Goal: Task Accomplishment & Management: Use online tool/utility

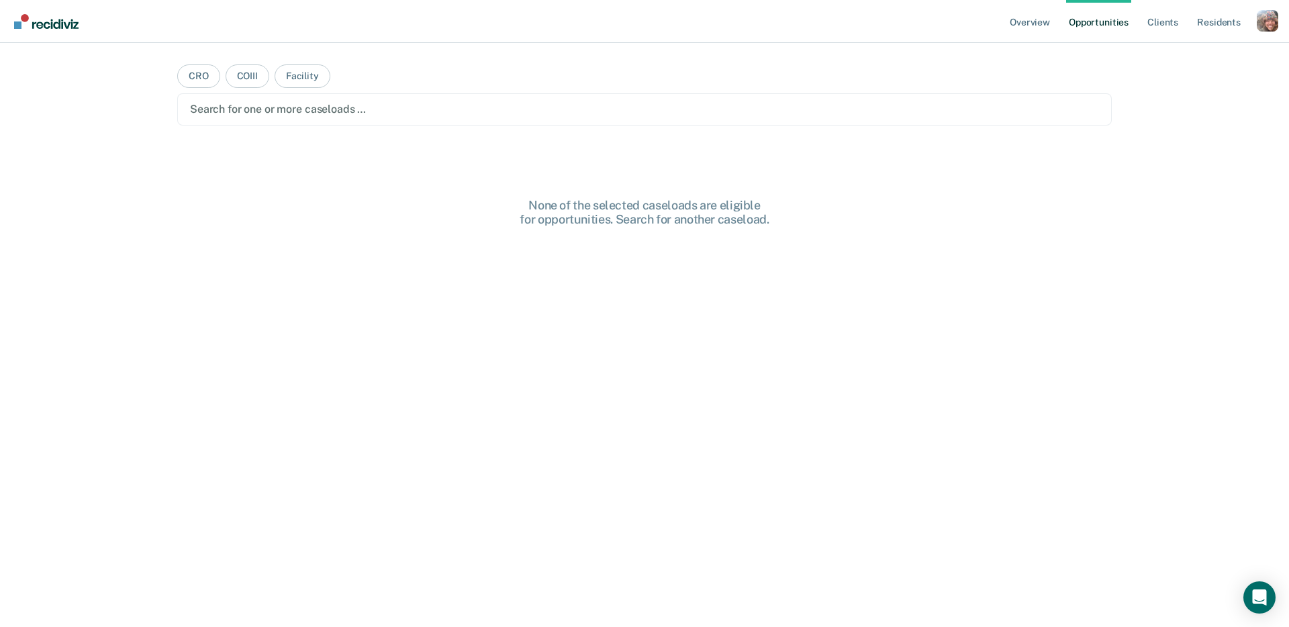
click at [1018, 158] on main "CRO COIII Facility Search for one or more caseloads … None of the selected case…" at bounding box center [644, 319] width 967 height 552
click at [1167, 27] on link "Client s" at bounding box center [1163, 21] width 36 height 43
click at [1168, 107] on div "Overview Opportunities Client s Resident s Profile How it works Log Out CRO COI…" at bounding box center [644, 313] width 1289 height 627
click at [1273, 21] on div "Profile dropdown button" at bounding box center [1267, 20] width 21 height 21
click at [1183, 53] on link "Profile" at bounding box center [1213, 54] width 108 height 11
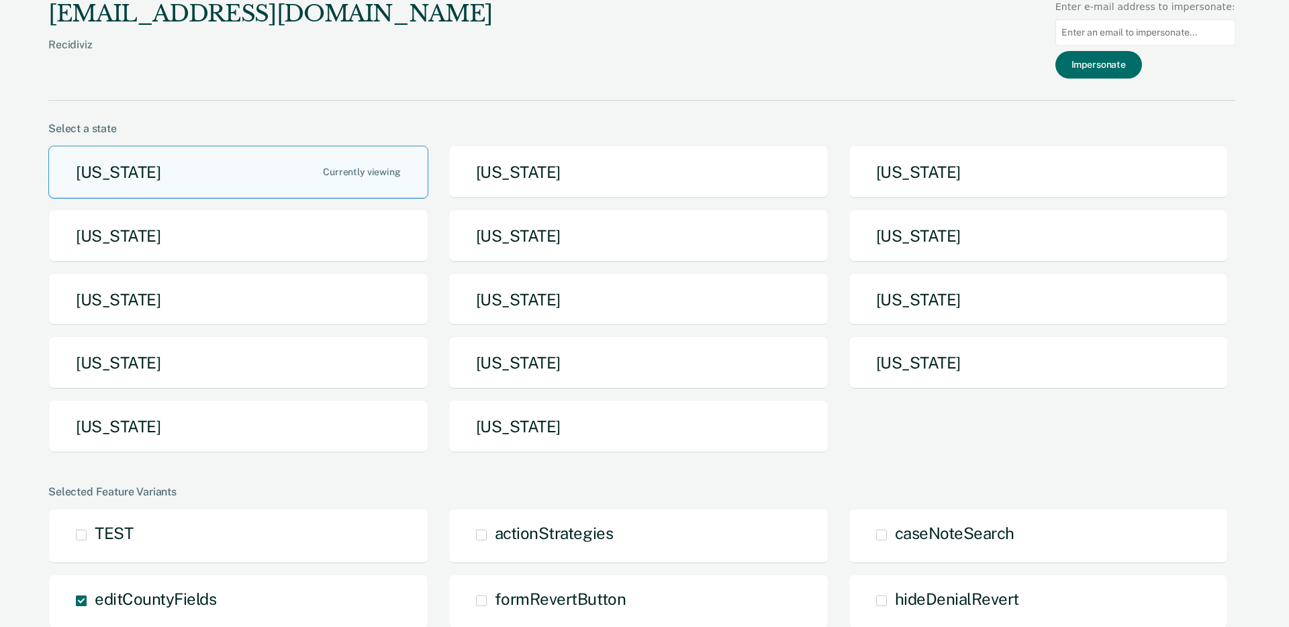
click at [1163, 34] on input at bounding box center [1145, 32] width 180 height 26
paste input "ben.reed@tn.gov"
type input "ben.reed@tn.gov"
click at [1120, 70] on button "Impersonate" at bounding box center [1098, 65] width 87 height 28
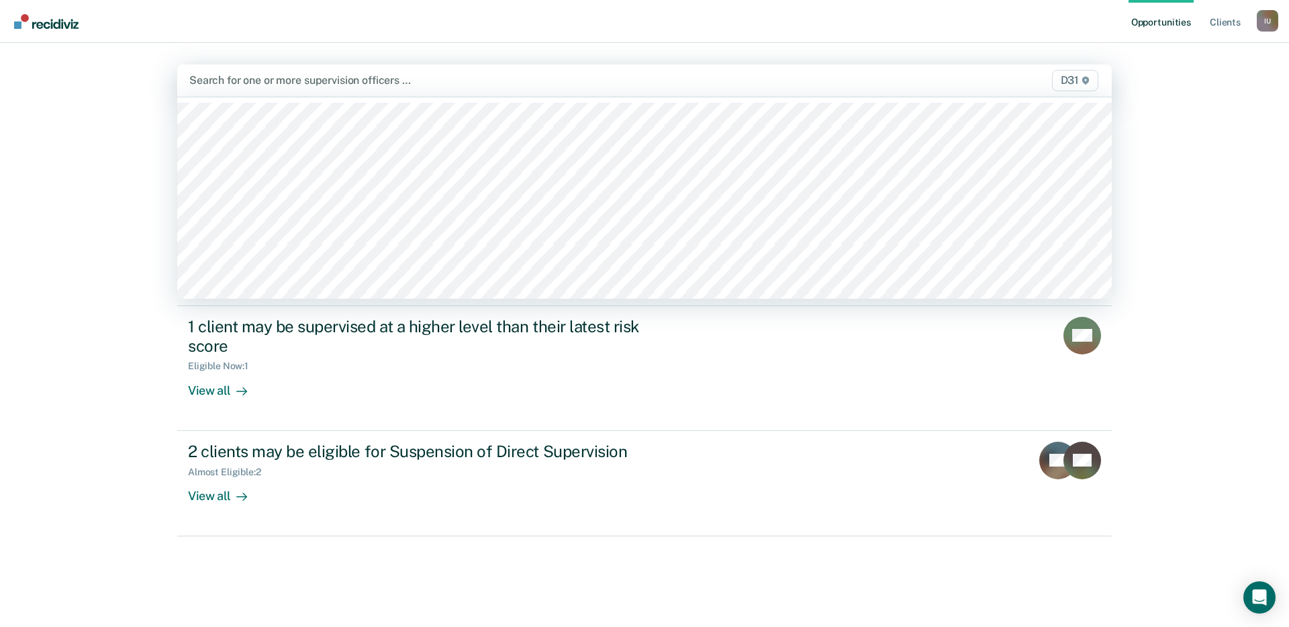
click at [812, 82] on div at bounding box center [507, 79] width 636 height 15
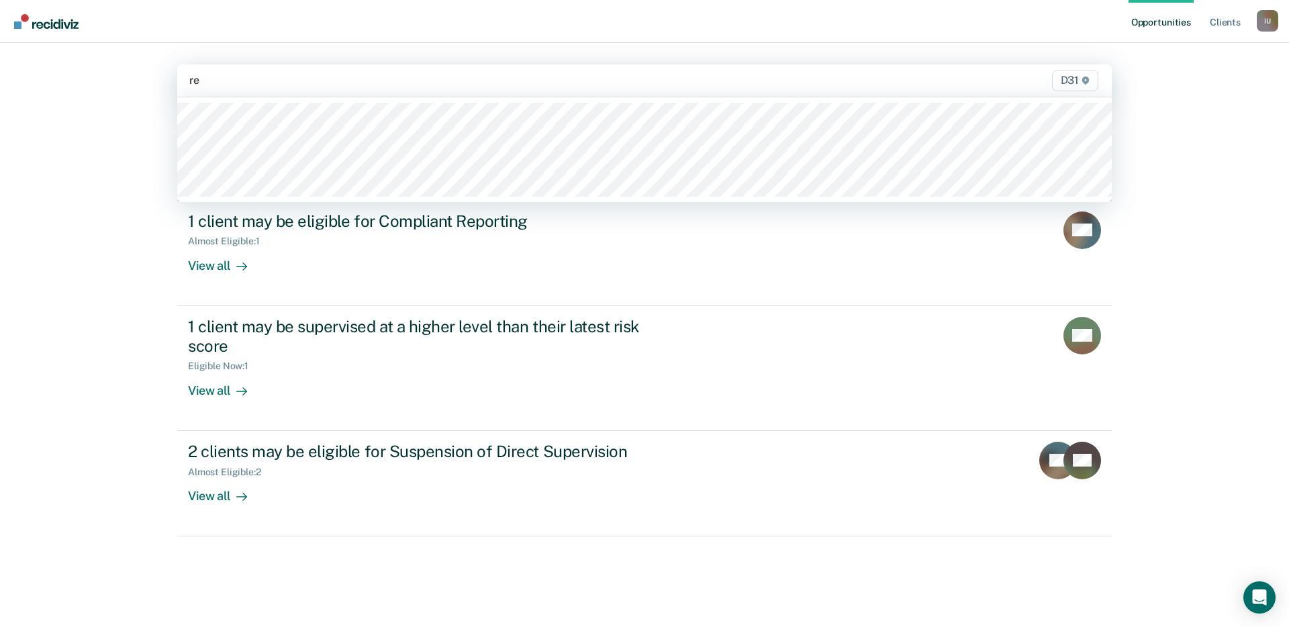
type input "r"
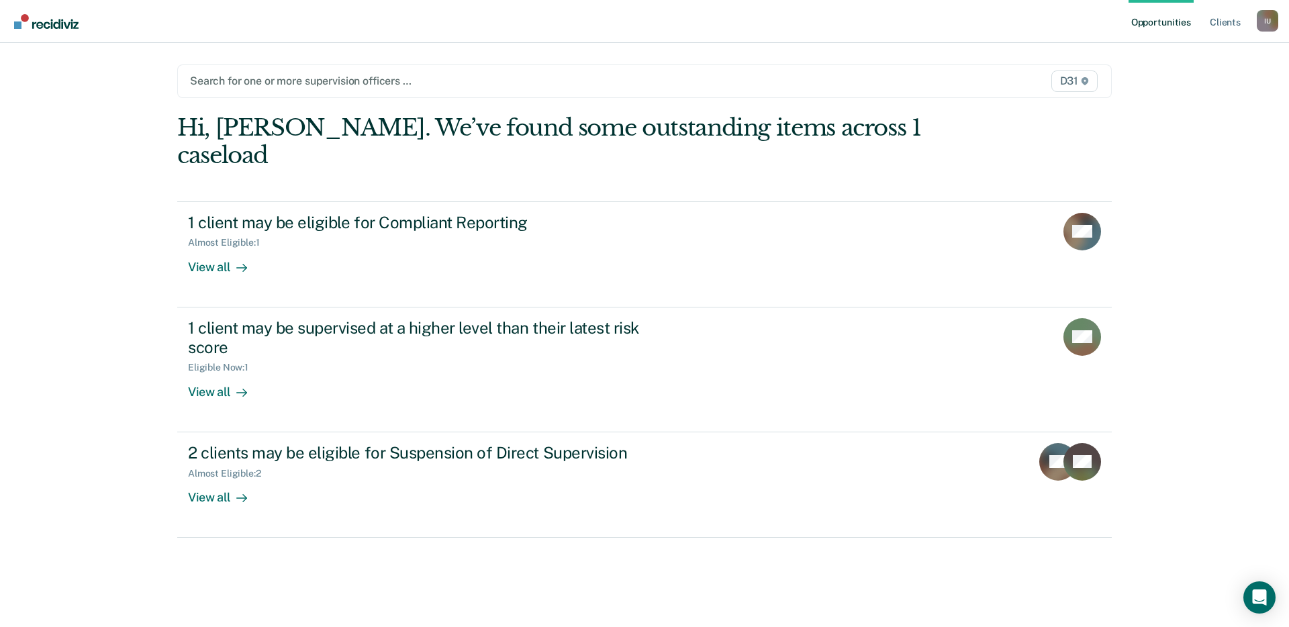
click at [1198, 134] on div "Opportunities Client s Impersonated User I U Profile How it works Log Out Searc…" at bounding box center [644, 313] width 1289 height 627
click at [1267, 25] on div "I U" at bounding box center [1267, 20] width 21 height 21
click at [1174, 52] on link "Profile" at bounding box center [1213, 54] width 108 height 11
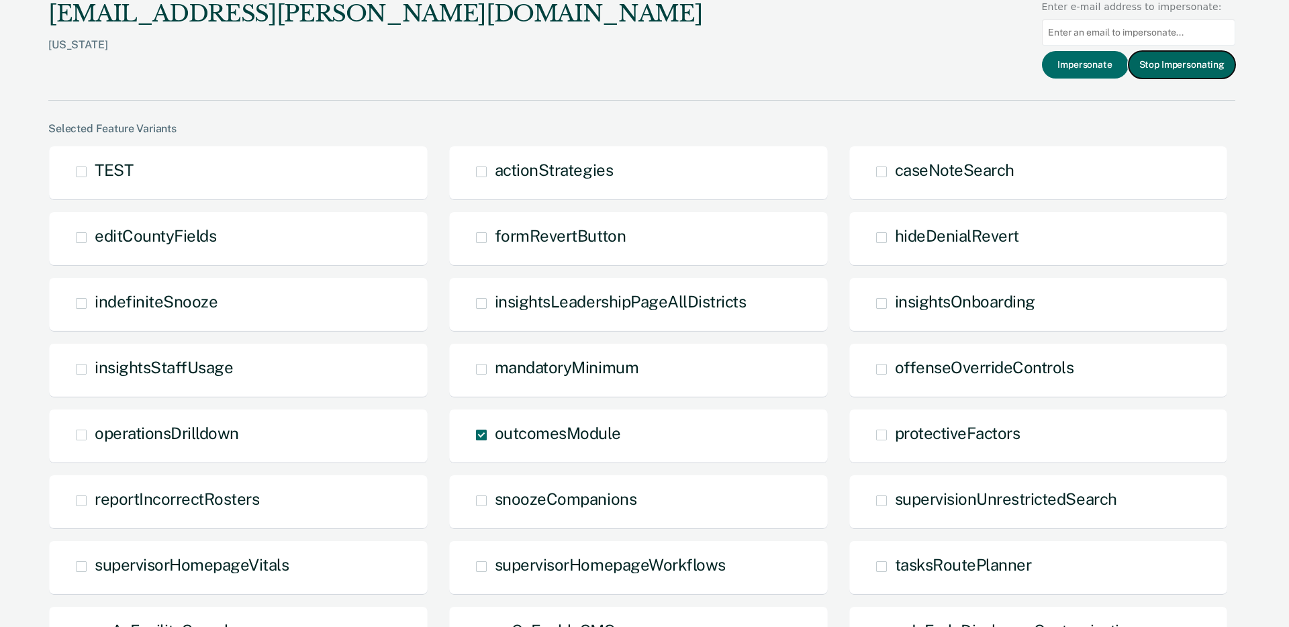
click at [1188, 61] on button "Stop Impersonating" at bounding box center [1181, 65] width 107 height 28
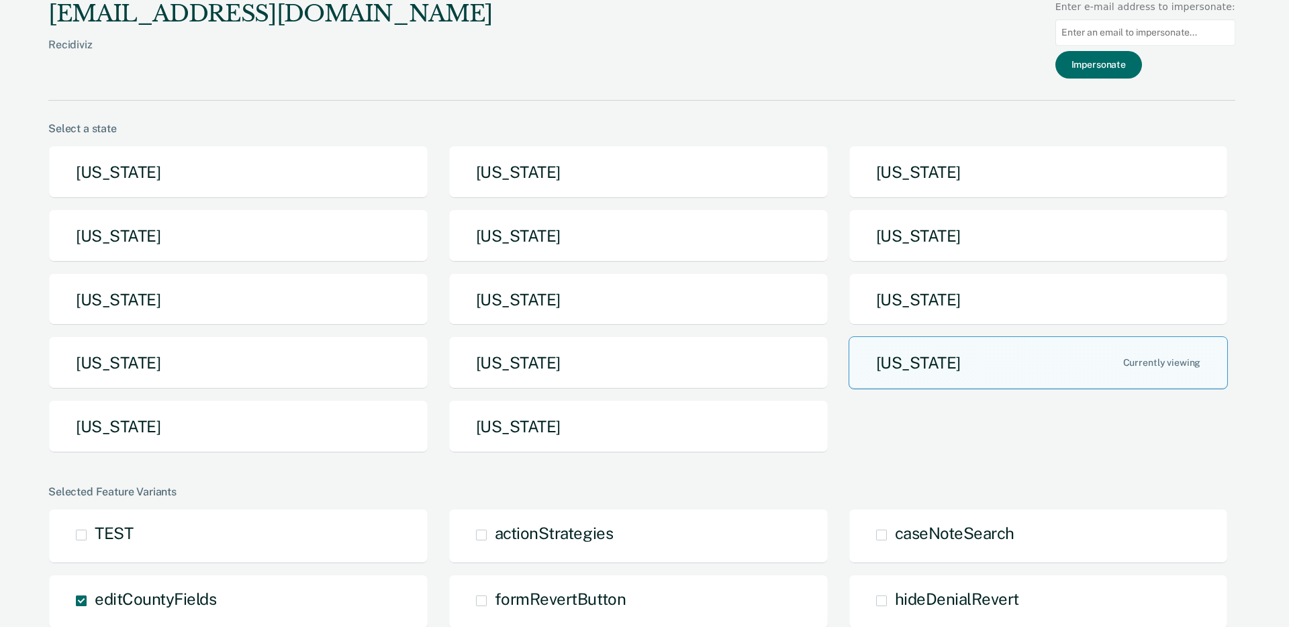
click at [1184, 33] on input at bounding box center [1145, 32] width 180 height 26
paste input "nbarlow@idoc.idaho.gov"
type input "nbarlow@idoc.idaho.gov"
click at [1132, 63] on button "Impersonate" at bounding box center [1098, 65] width 87 height 28
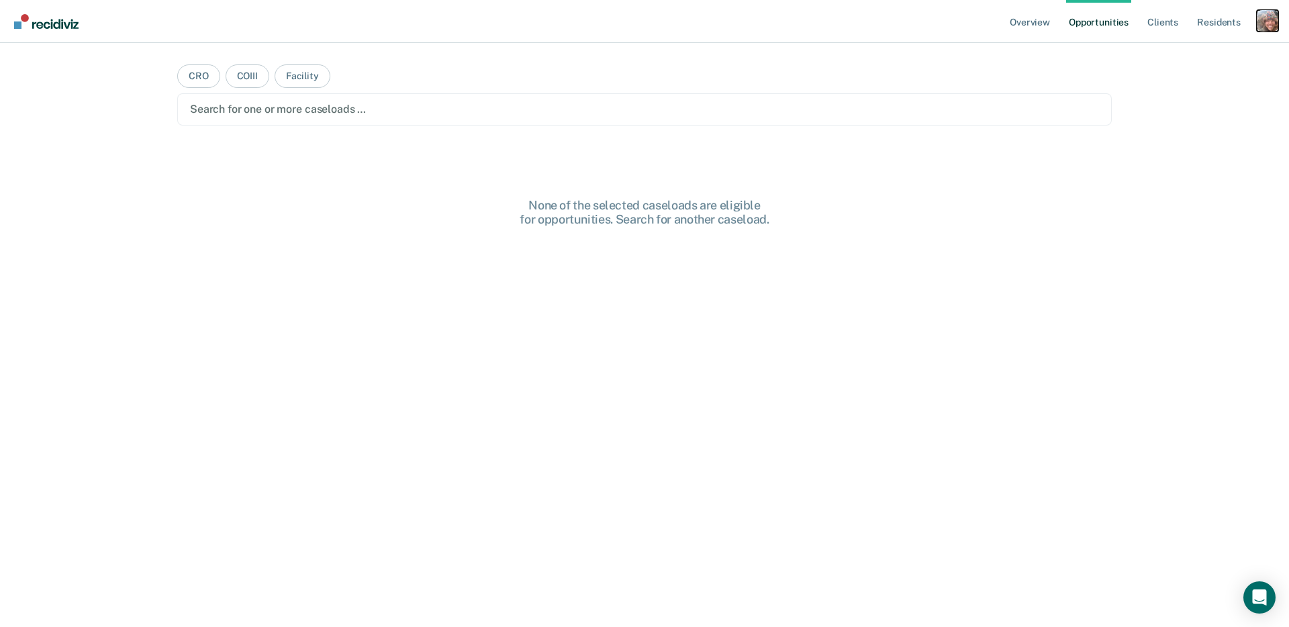
click at [1271, 19] on div "Profile dropdown button" at bounding box center [1267, 20] width 21 height 21
click at [1186, 52] on link "Profile" at bounding box center [1213, 54] width 108 height 11
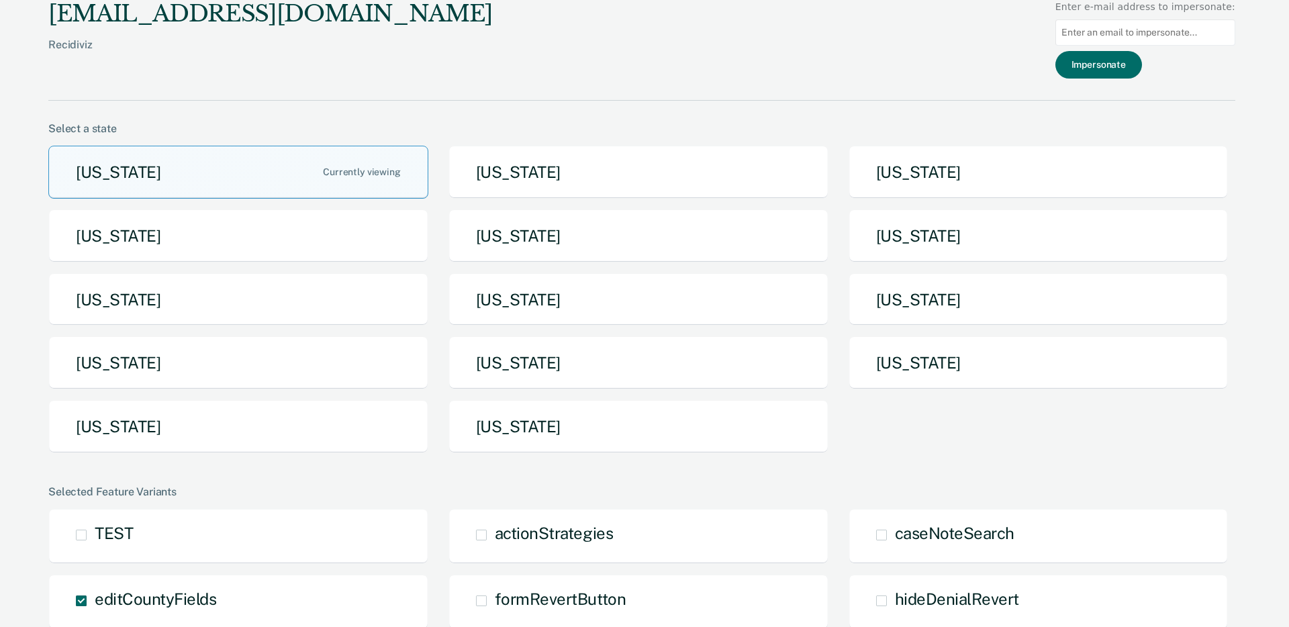
click at [1167, 36] on input at bounding box center [1145, 32] width 180 height 26
paste input "[EMAIL_ADDRESS][DOMAIN_NAME][US_STATE]"
type input "[EMAIL_ADDRESS][DOMAIN_NAME][US_STATE]"
click at [1136, 64] on button "Impersonate" at bounding box center [1098, 65] width 87 height 28
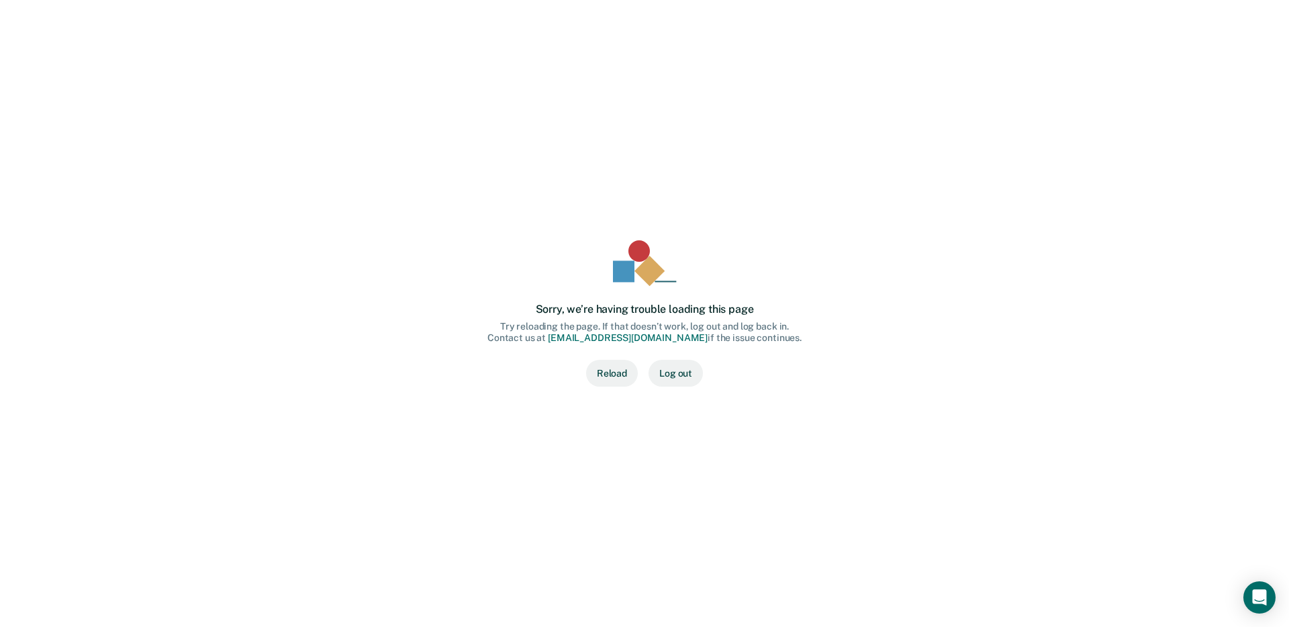
click at [1117, 69] on div "Sorry, we’re having trouble loading this page Try reloading the page. If that d…" at bounding box center [644, 313] width 1246 height 584
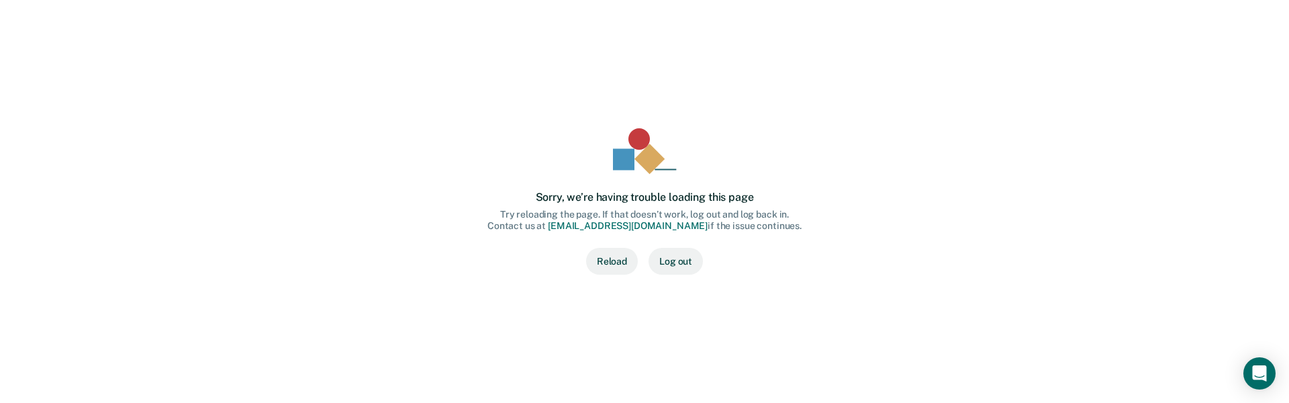
click at [1100, 81] on div "Sorry, we’re having trouble loading this page Try reloading the page. If that d…" at bounding box center [644, 201] width 1246 height 360
